Goal: Information Seeking & Learning: Learn about a topic

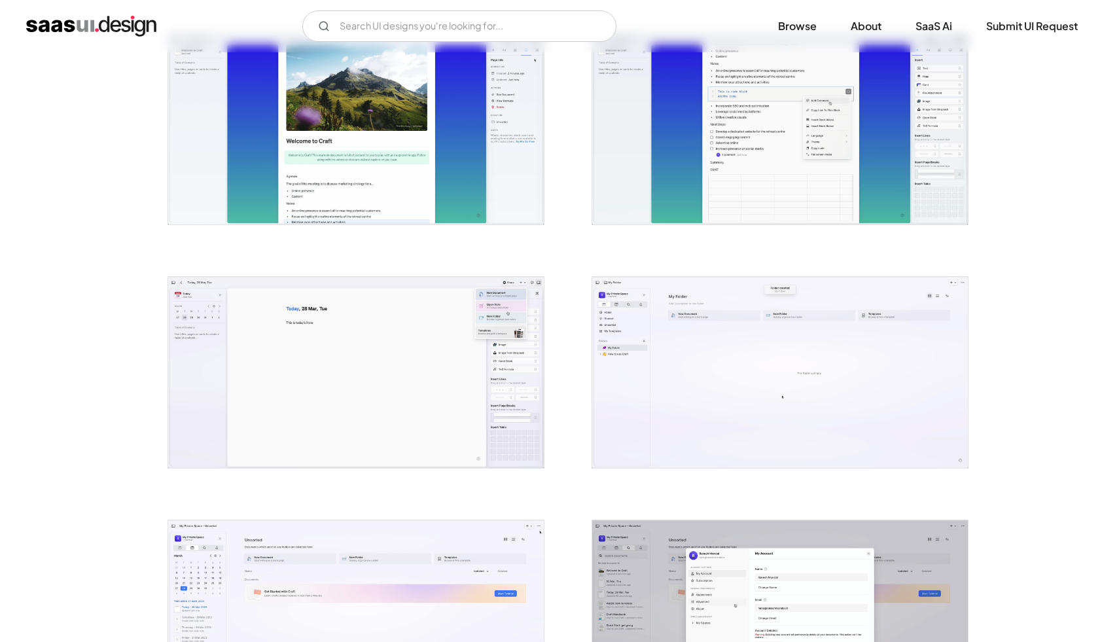
scroll to position [2342, 0]
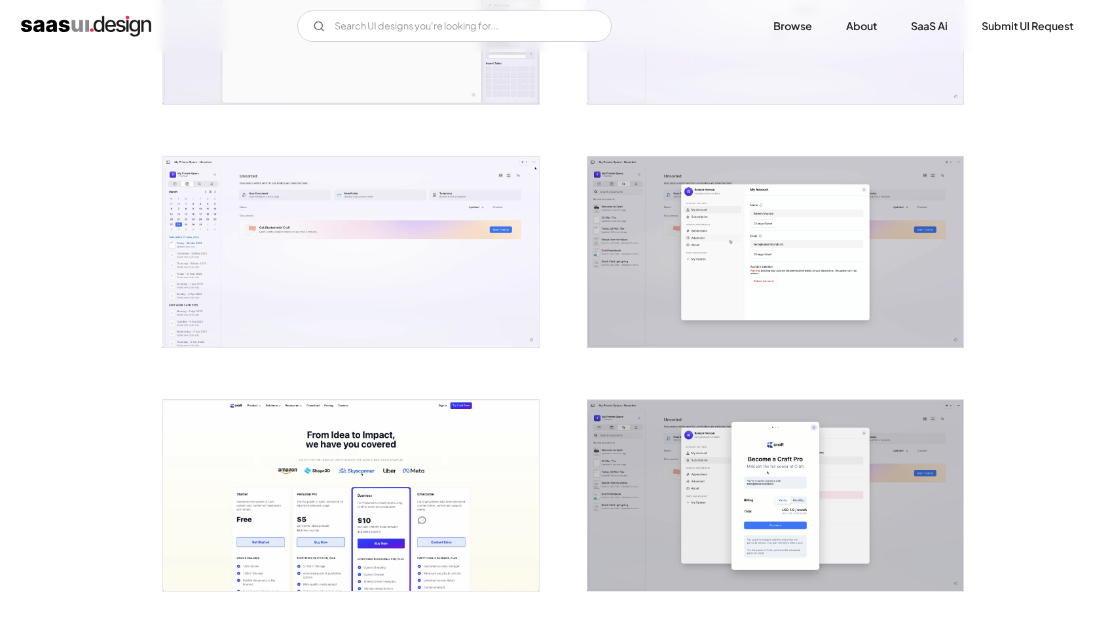
click at [831, 174] on img "open lightbox" at bounding box center [775, 251] width 376 height 191
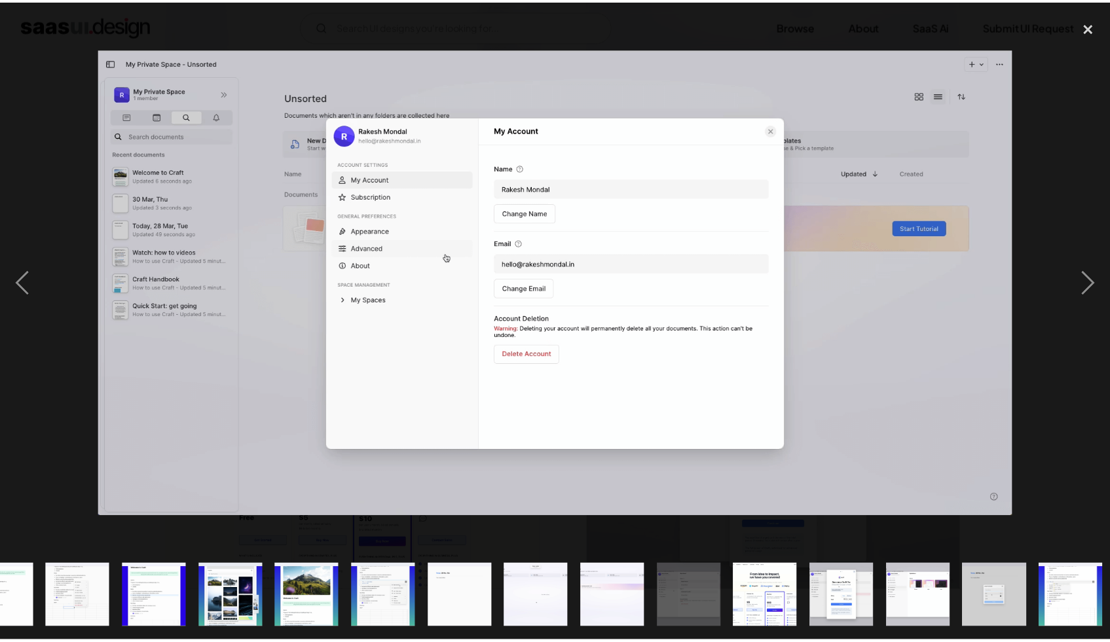
scroll to position [0, 820]
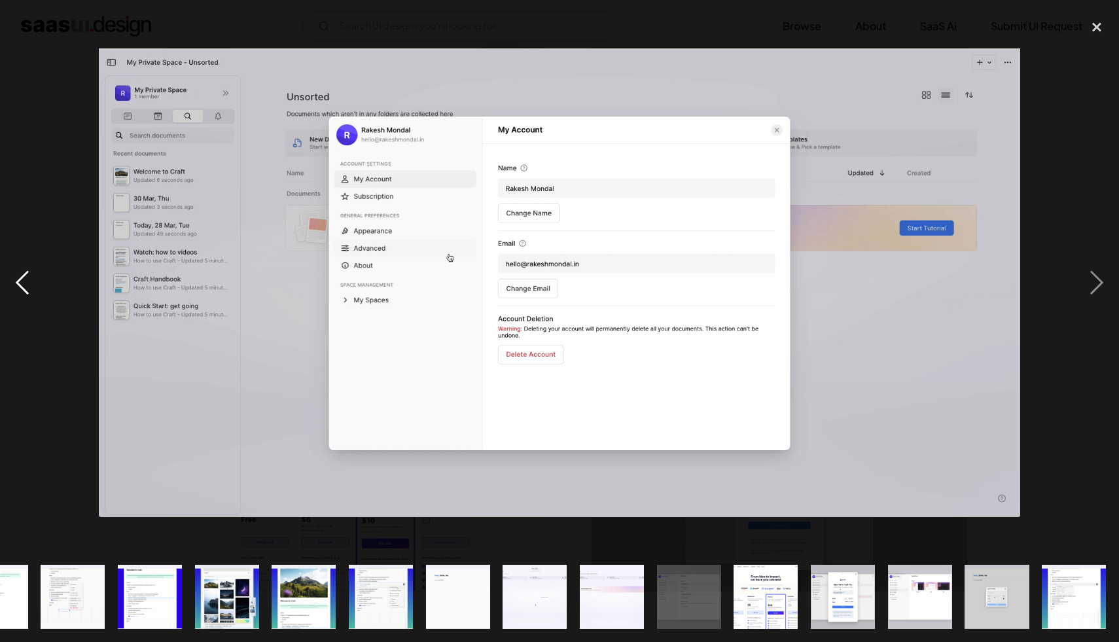
click at [15, 276] on div "previous image" at bounding box center [22, 282] width 45 height 539
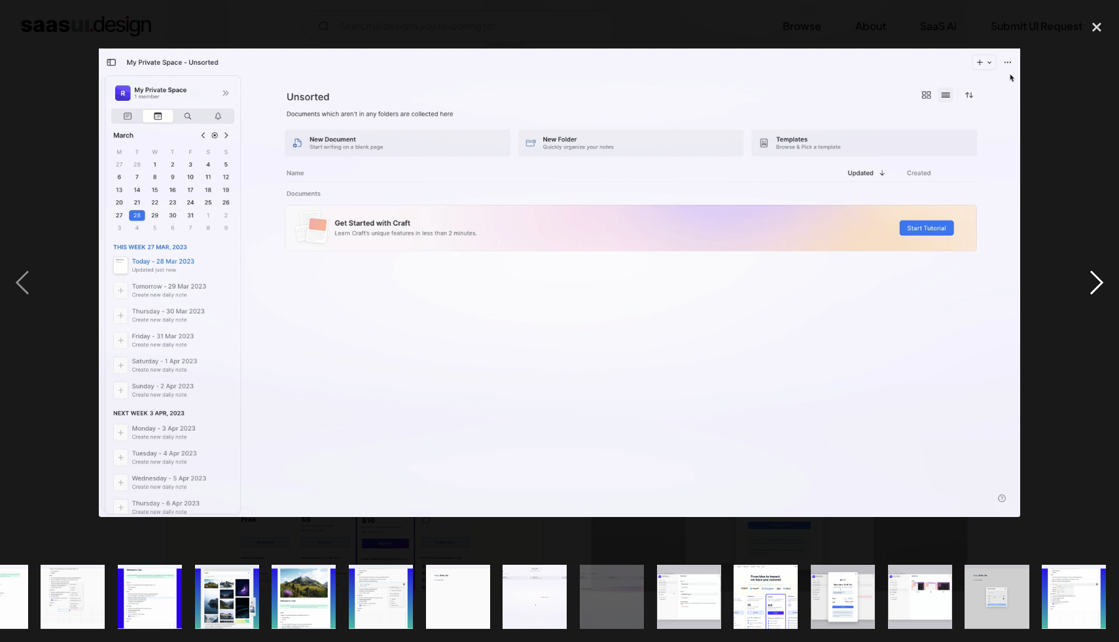
click at [1091, 276] on div "next image" at bounding box center [1097, 282] width 45 height 539
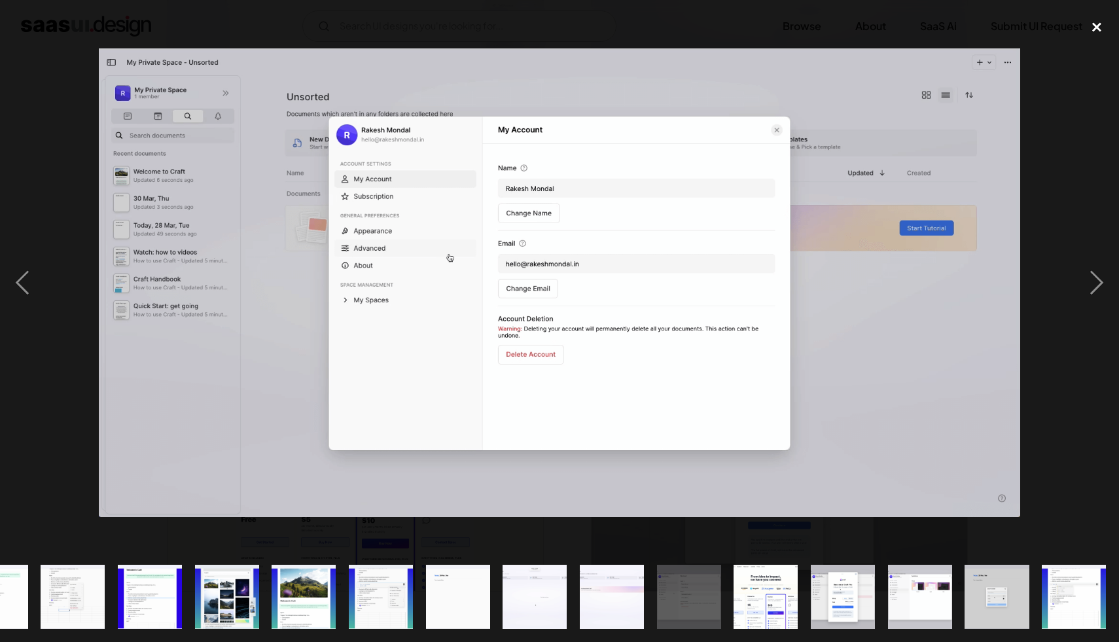
click at [1095, 29] on div "close lightbox" at bounding box center [1097, 27] width 45 height 29
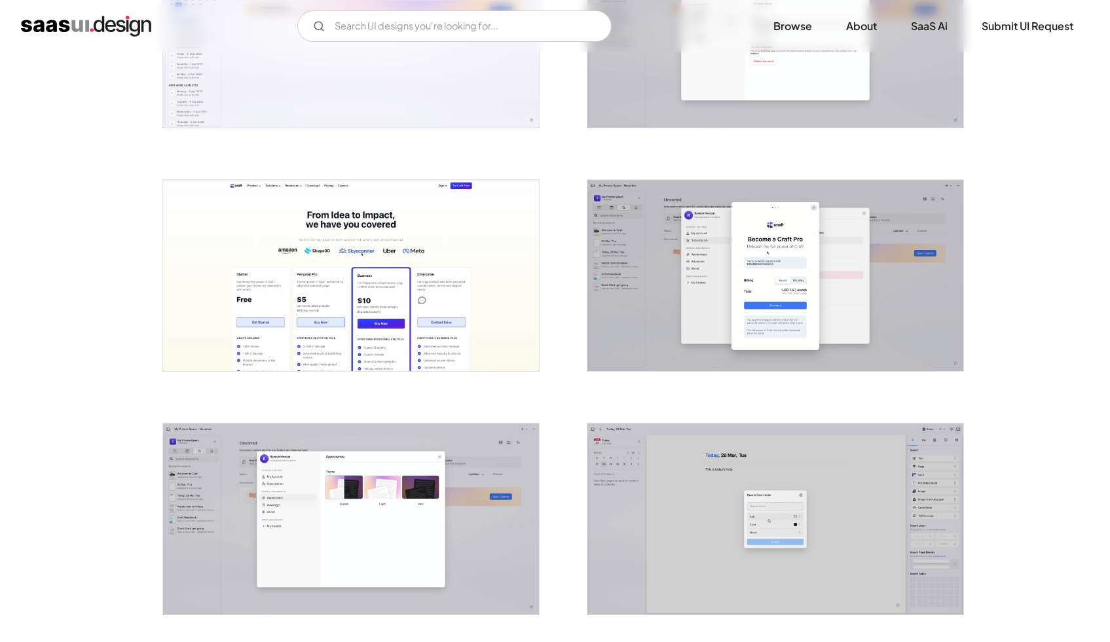
scroll to position [2823, 0]
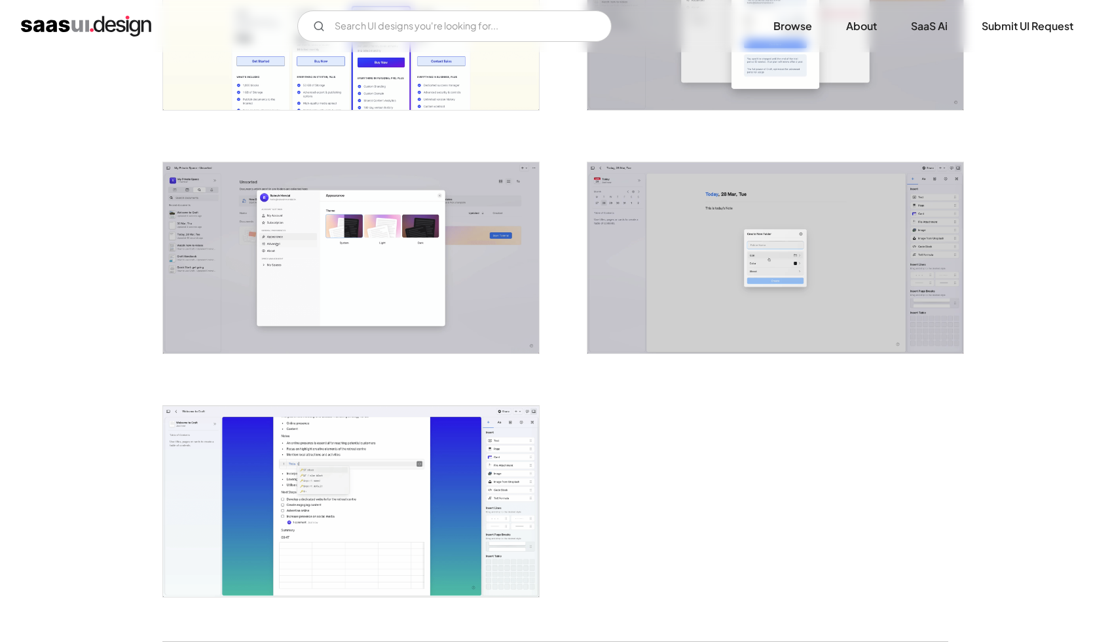
click at [427, 481] on img "open lightbox" at bounding box center [351, 501] width 376 height 191
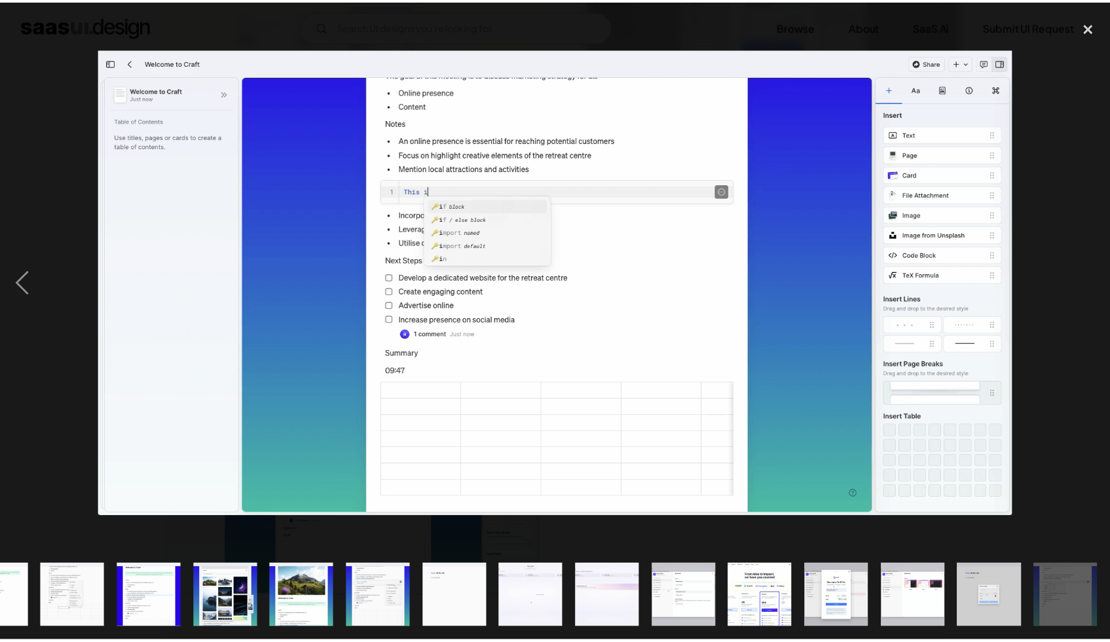
scroll to position [0, 820]
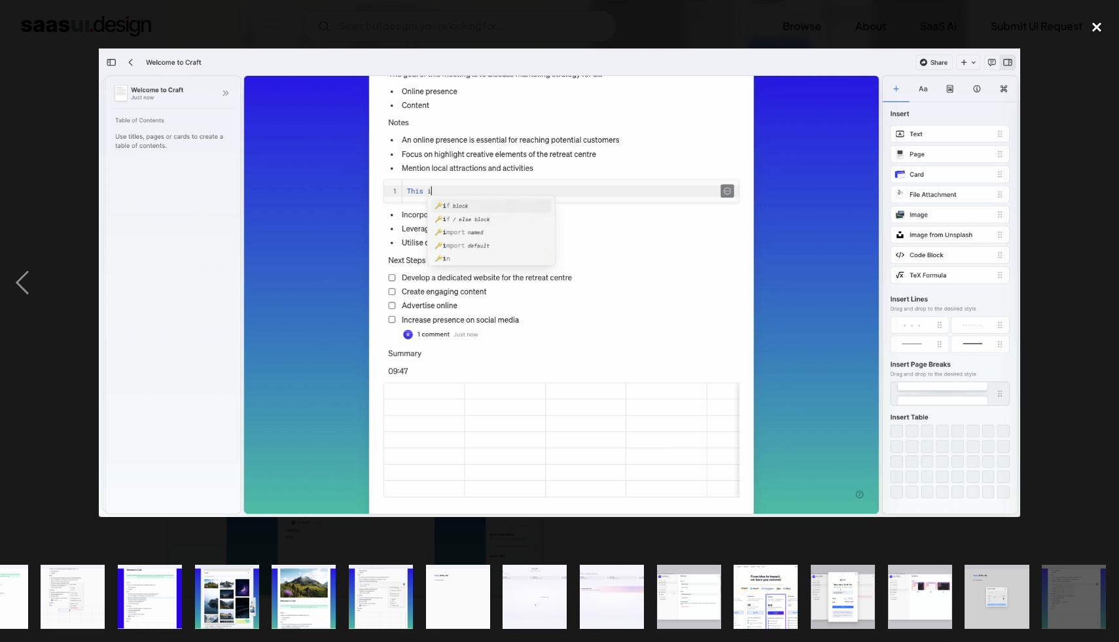
click at [1095, 27] on div "close lightbox" at bounding box center [1097, 27] width 45 height 29
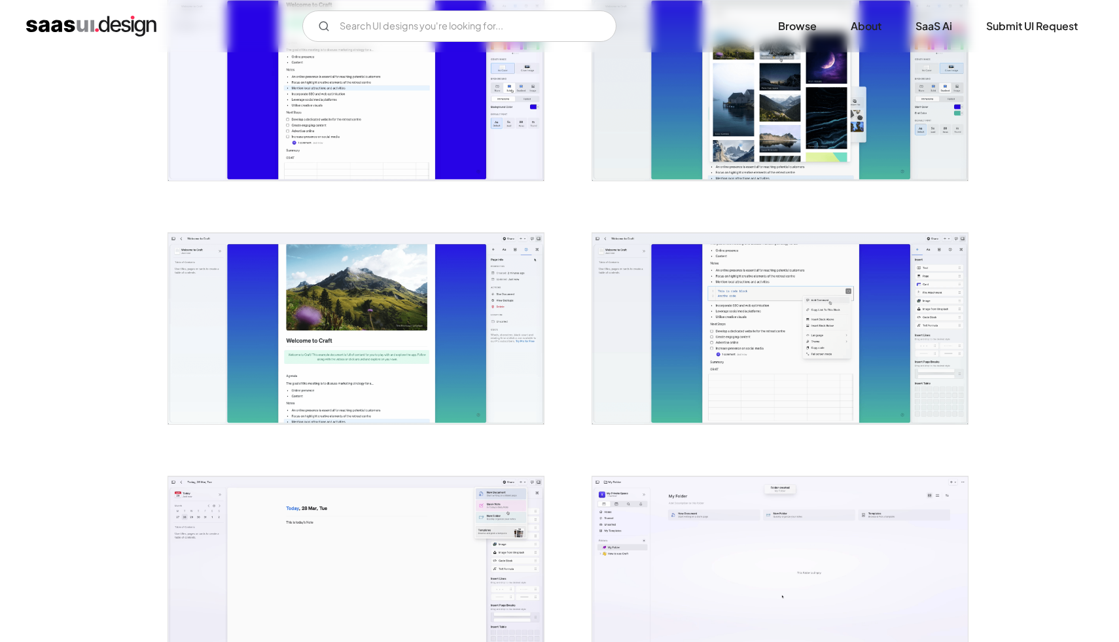
scroll to position [1547, 0]
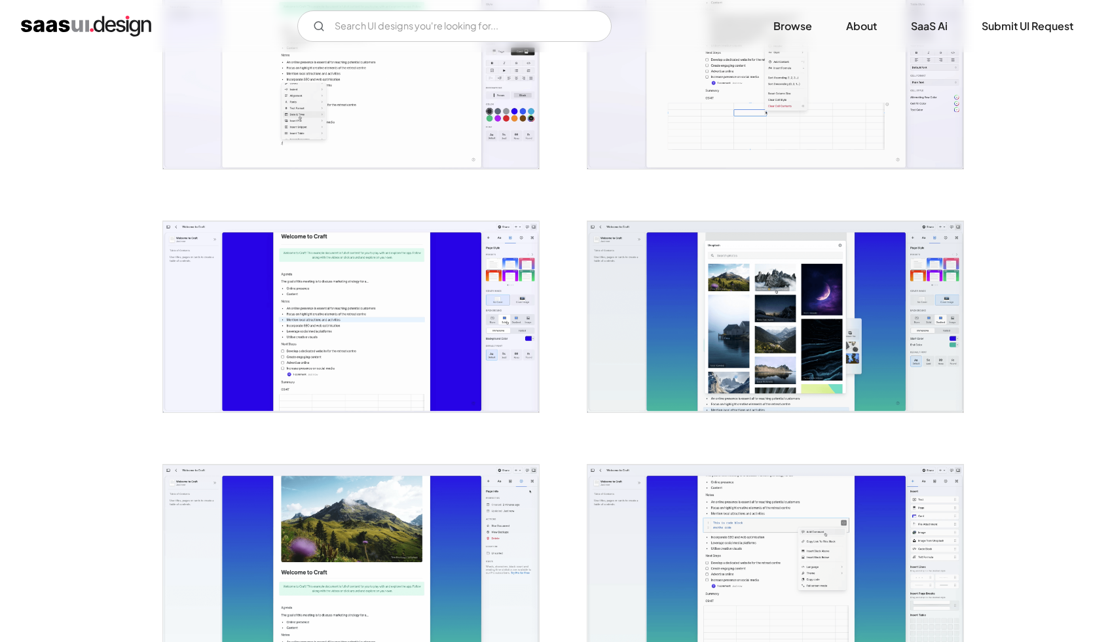
click at [442, 533] on img "open lightbox" at bounding box center [351, 560] width 376 height 191
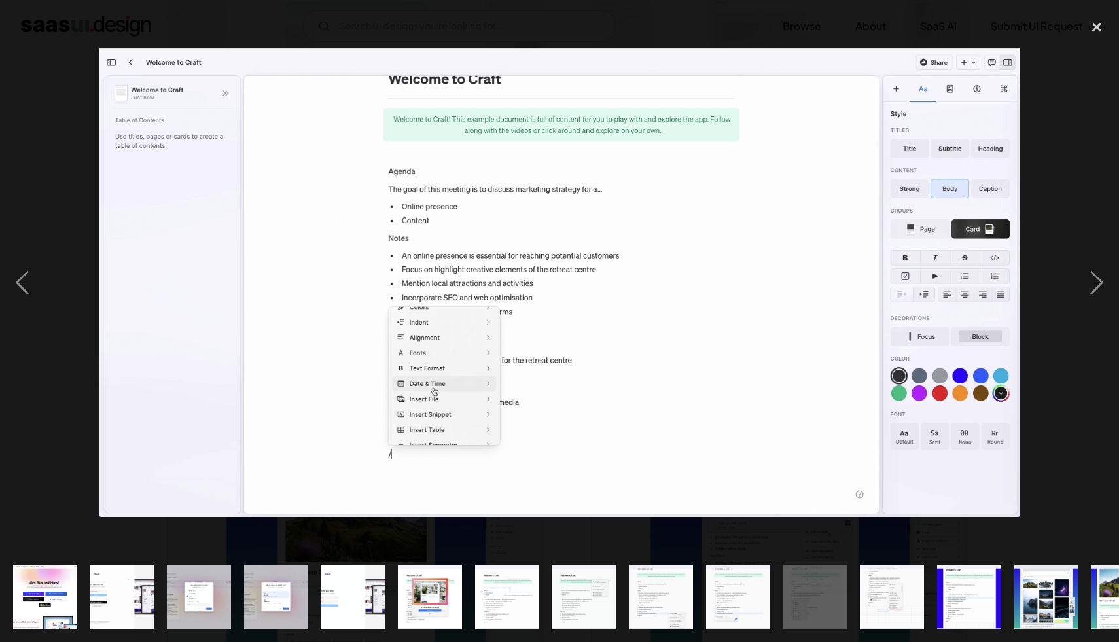
scroll to position [0, 0]
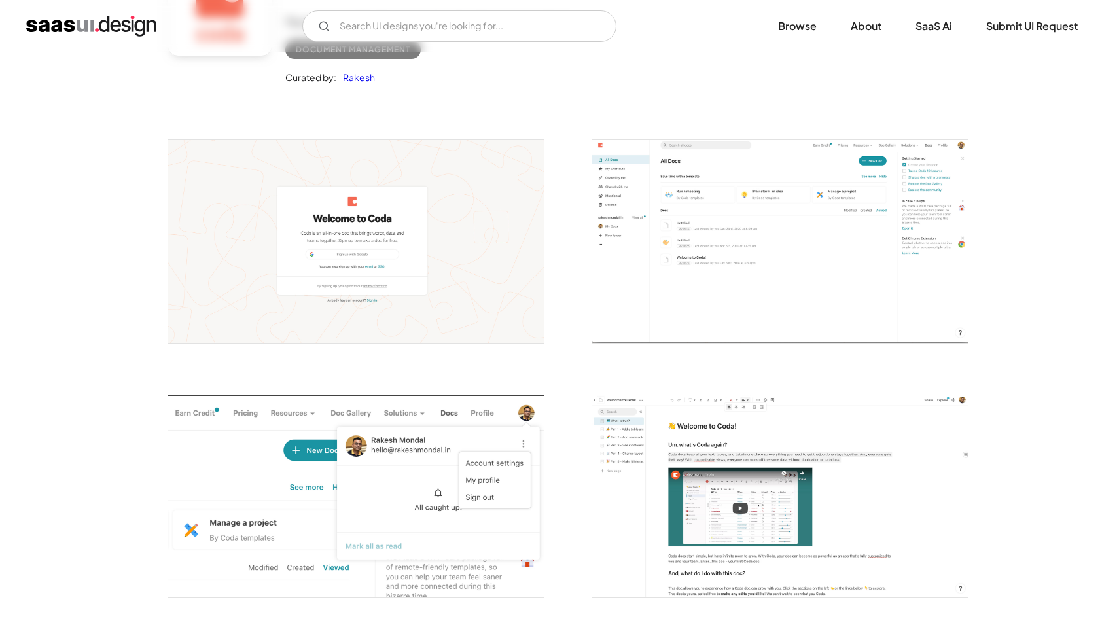
scroll to position [172, 0]
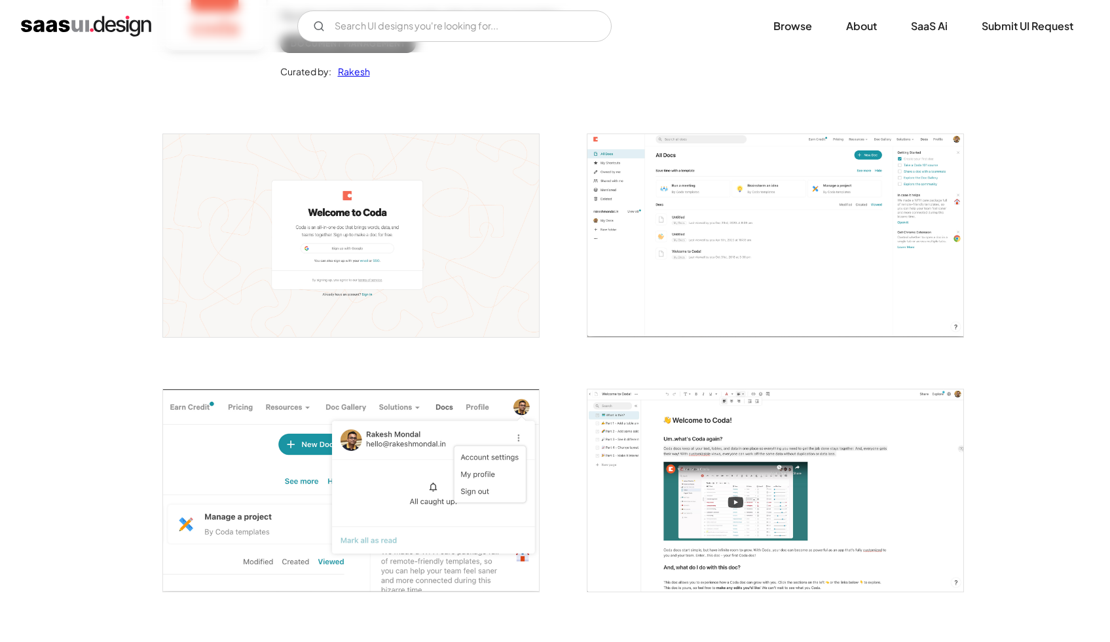
click at [850, 196] on img "open lightbox" at bounding box center [775, 235] width 376 height 202
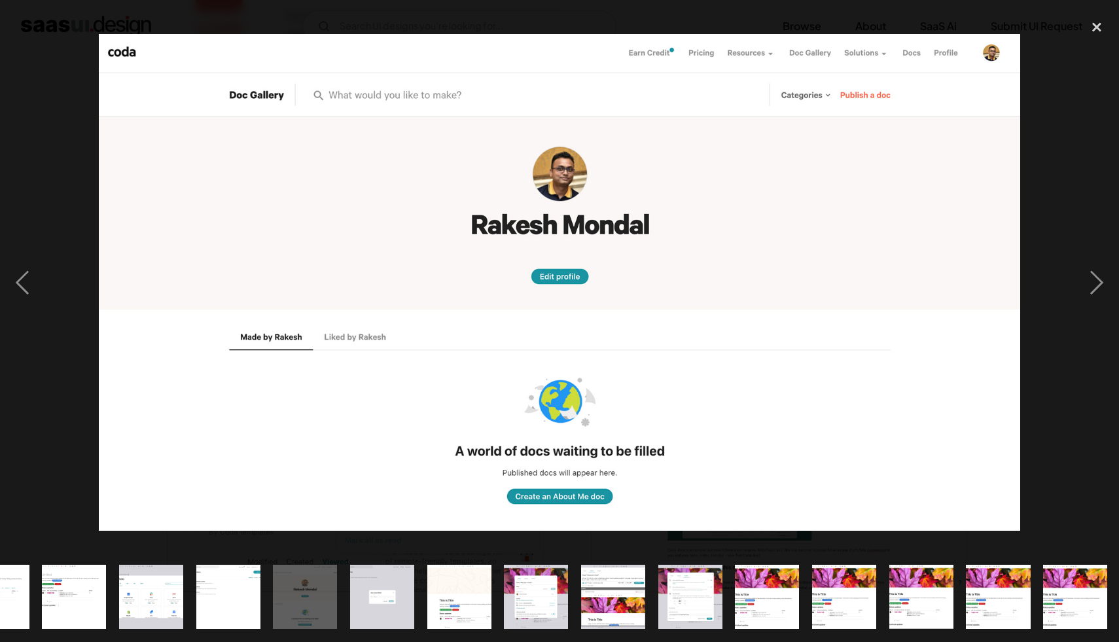
scroll to position [0, 820]
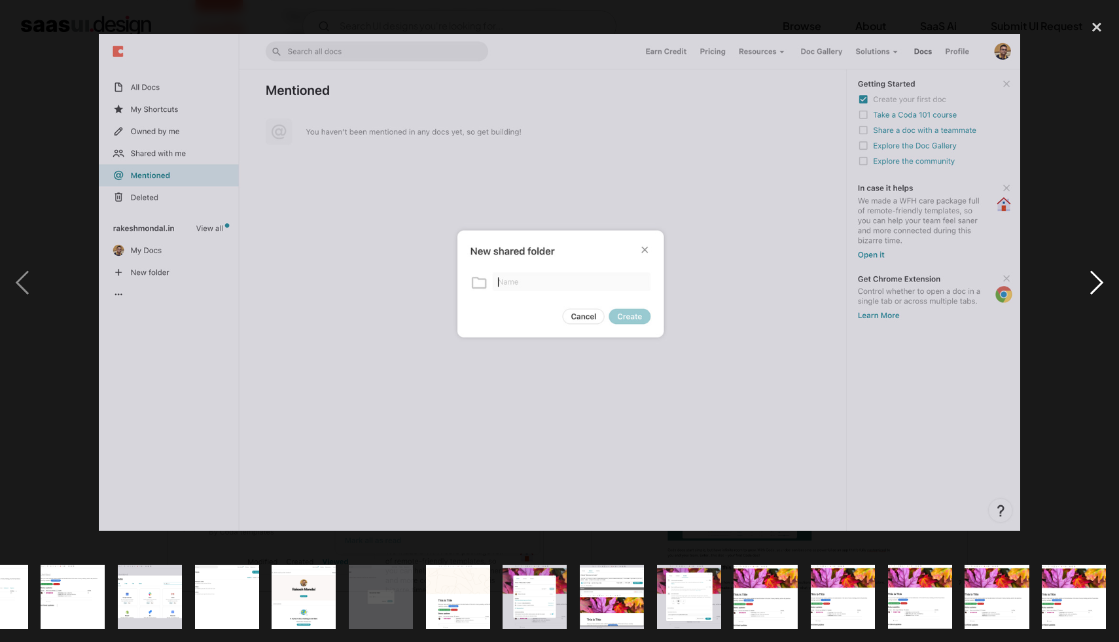
click at [1104, 285] on div "next image" at bounding box center [1097, 282] width 45 height 539
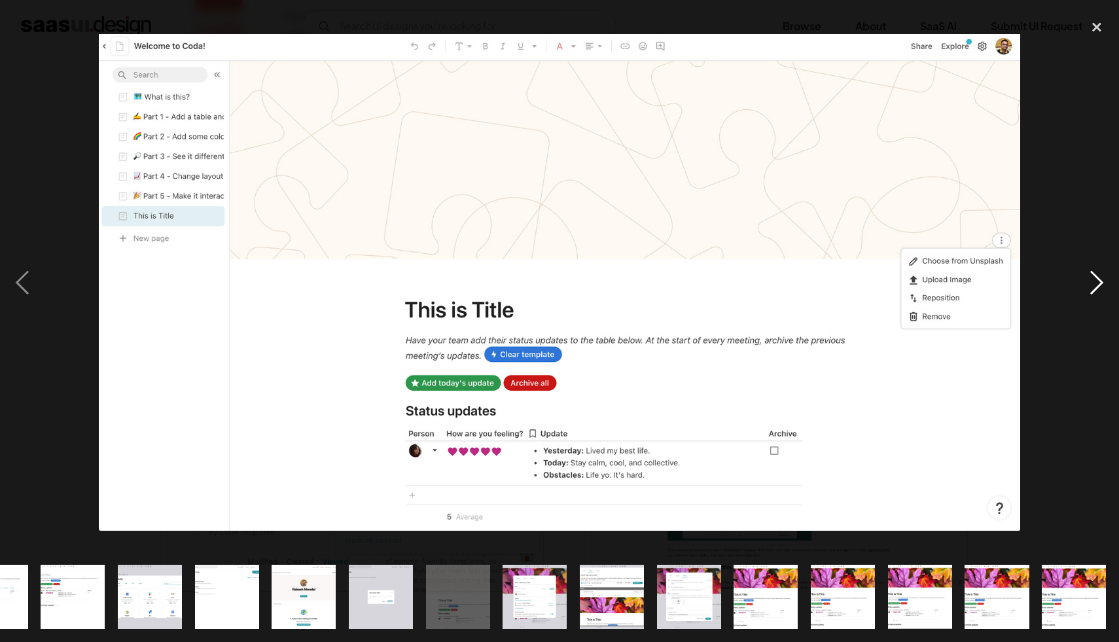
click at [1104, 285] on div "next image" at bounding box center [1097, 282] width 45 height 539
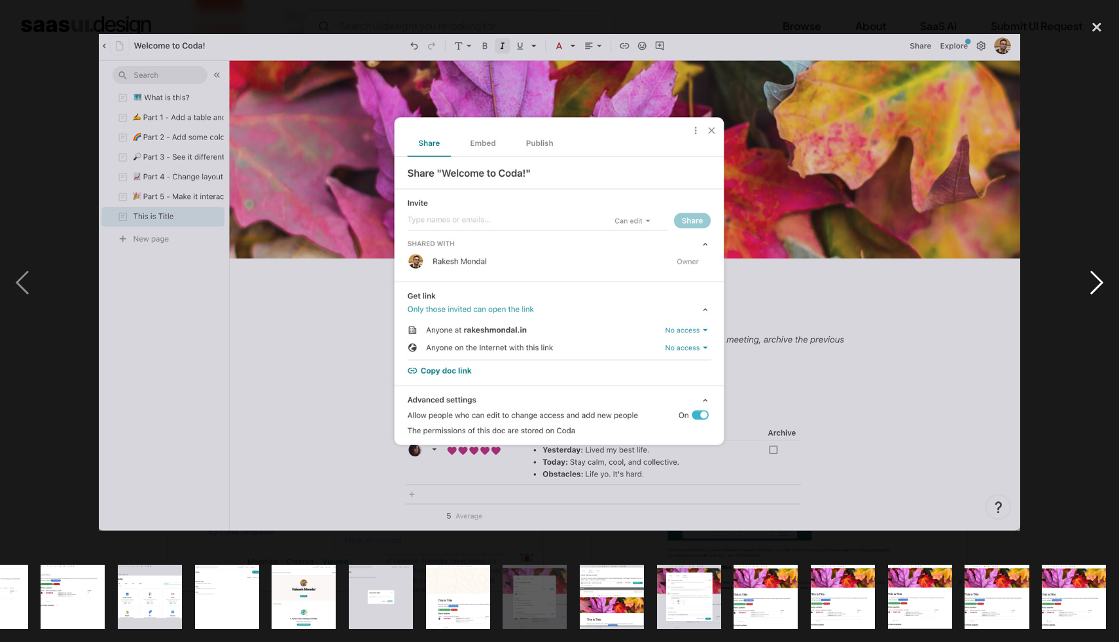
click at [1104, 285] on div "next image" at bounding box center [1097, 282] width 45 height 539
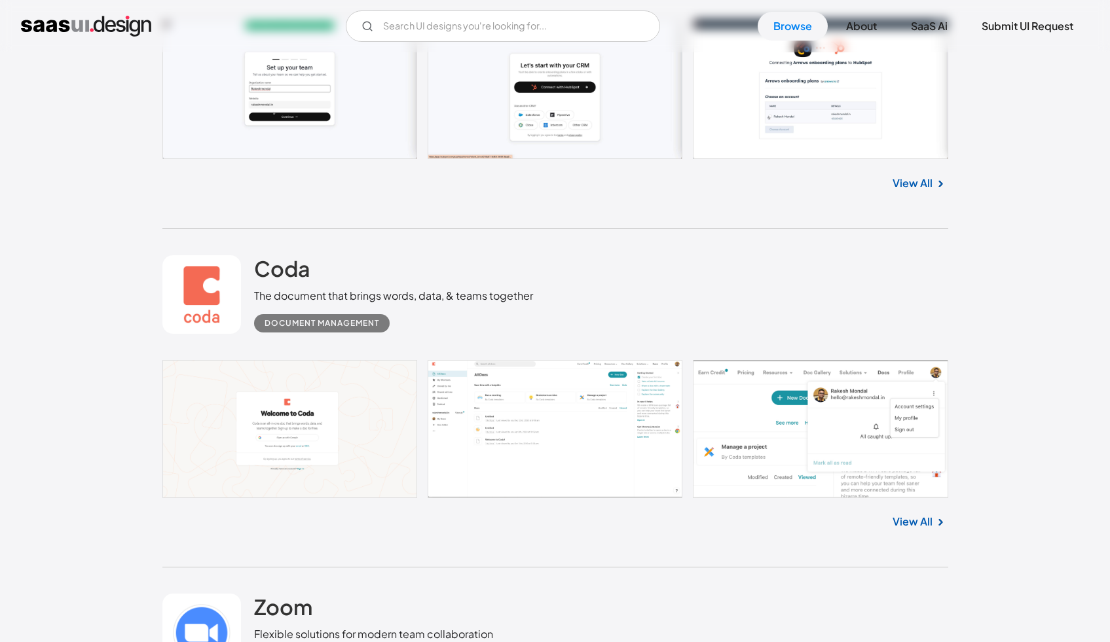
scroll to position [306, 0]
